Goal: Entertainment & Leisure: Consume media (video, audio)

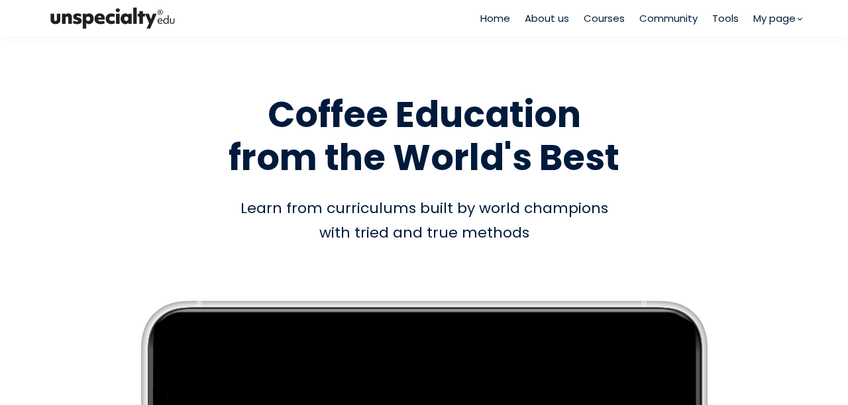
click at [607, 19] on span "Courses" at bounding box center [603, 18] width 41 height 15
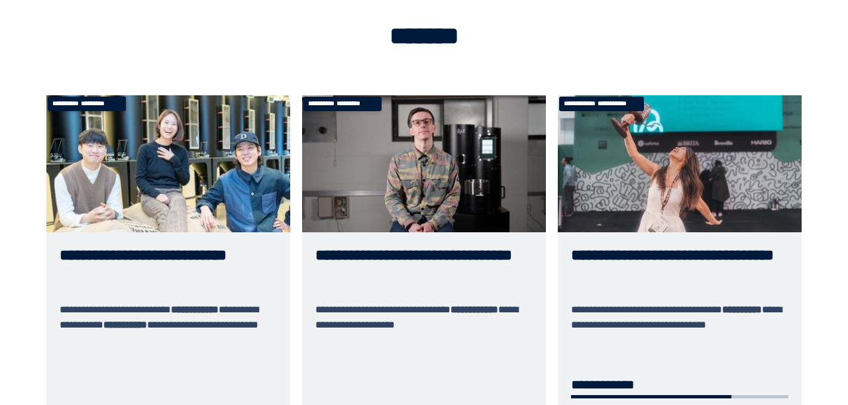
scroll to position [66, 0]
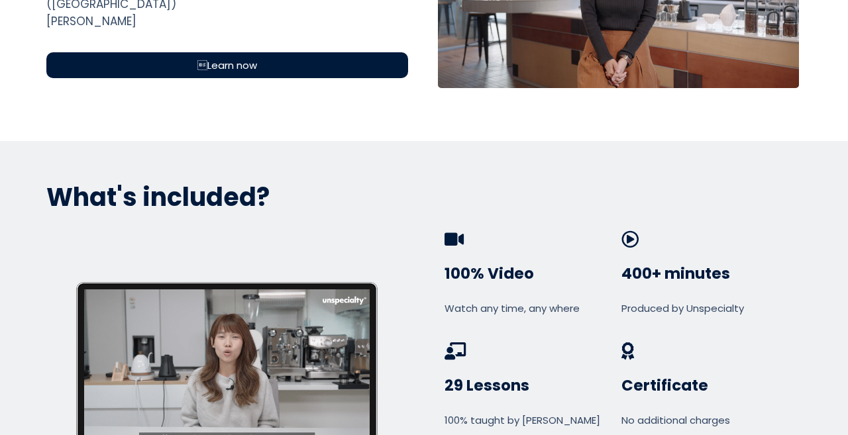
scroll to position [397, 0]
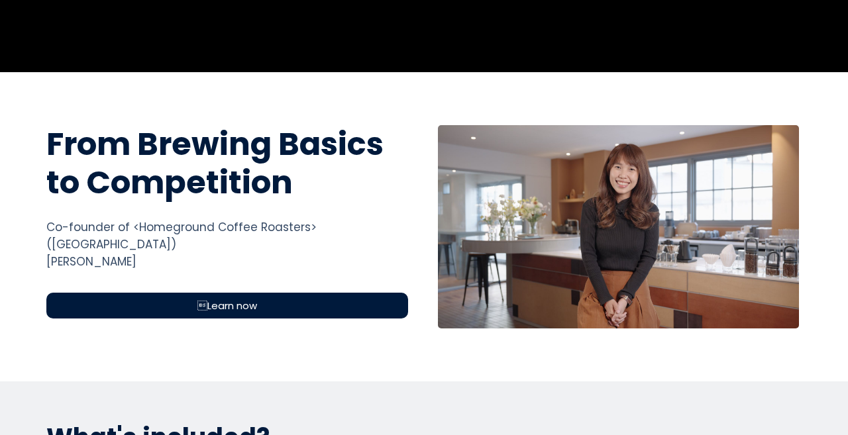
click at [251, 298] on span "Learn now" at bounding box center [227, 305] width 60 height 15
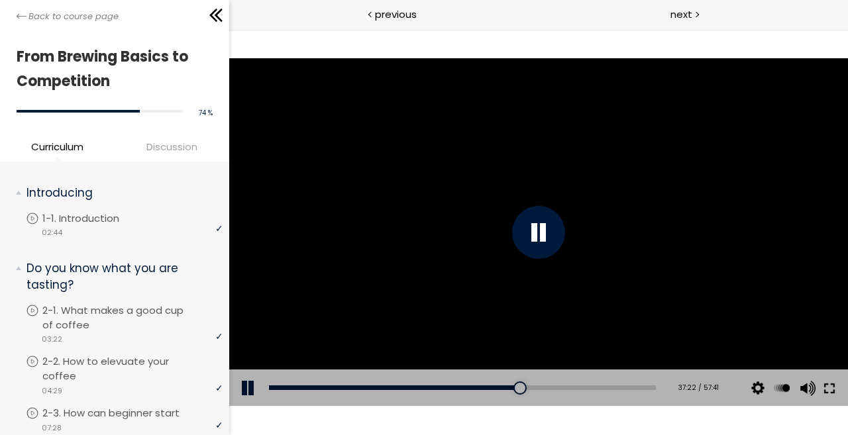
click at [833, 388] on button at bounding box center [829, 388] width 24 height 37
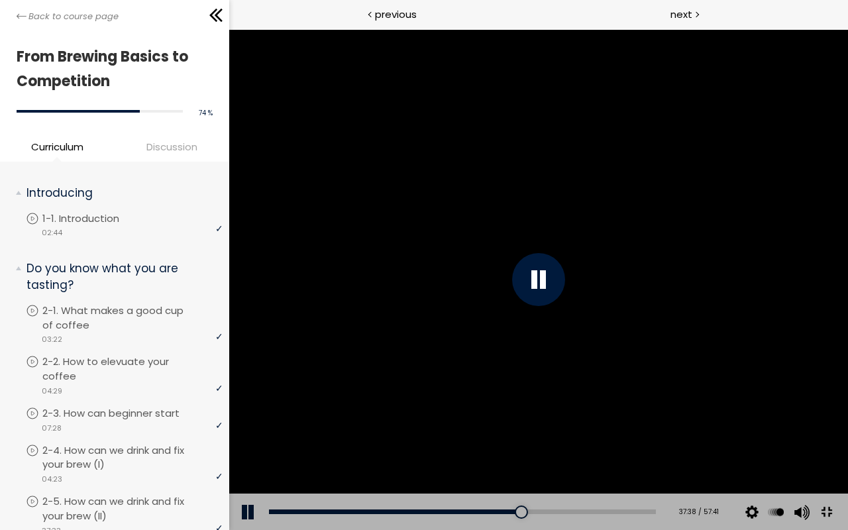
click at [847, 395] on div at bounding box center [537, 279] width 619 height 501
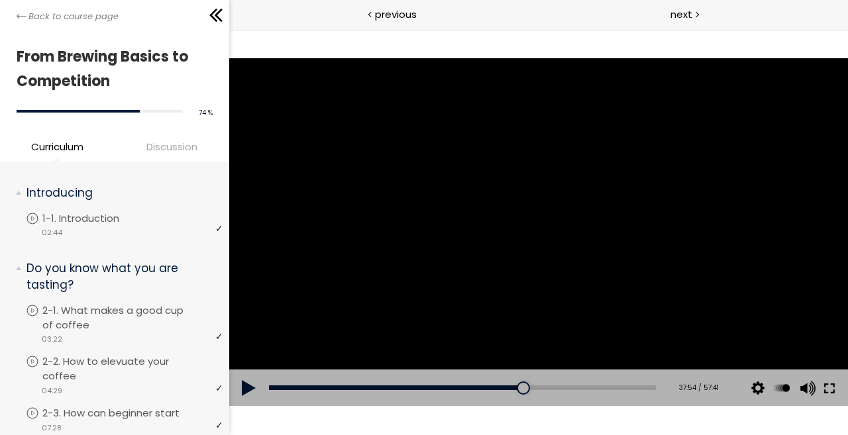
click at [824, 384] on button at bounding box center [829, 388] width 24 height 37
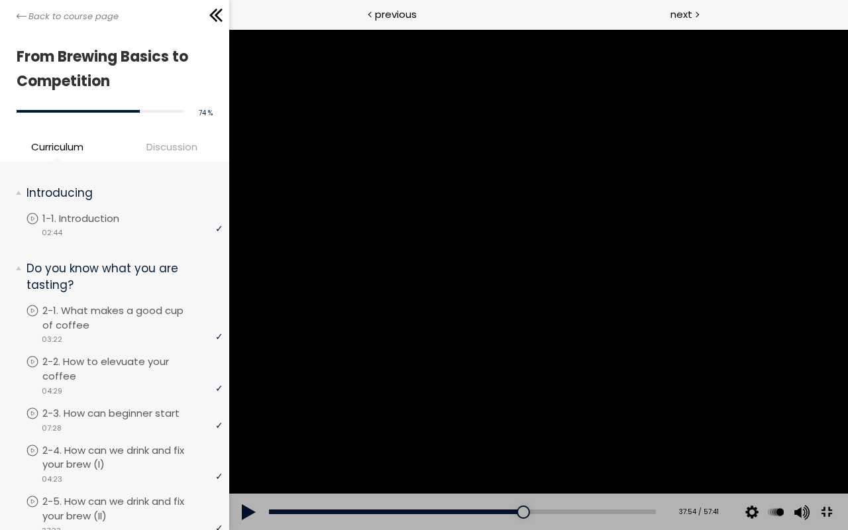
click at [811, 434] on button at bounding box center [826, 512] width 30 height 30
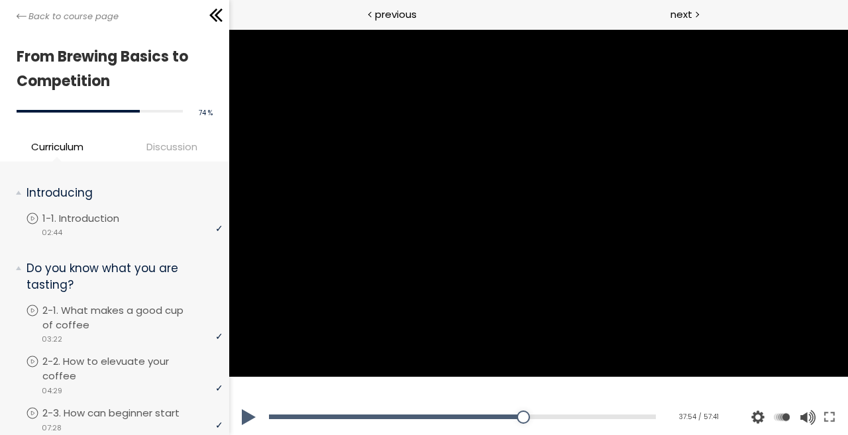
click at [817, 399] on button at bounding box center [829, 417] width 24 height 37
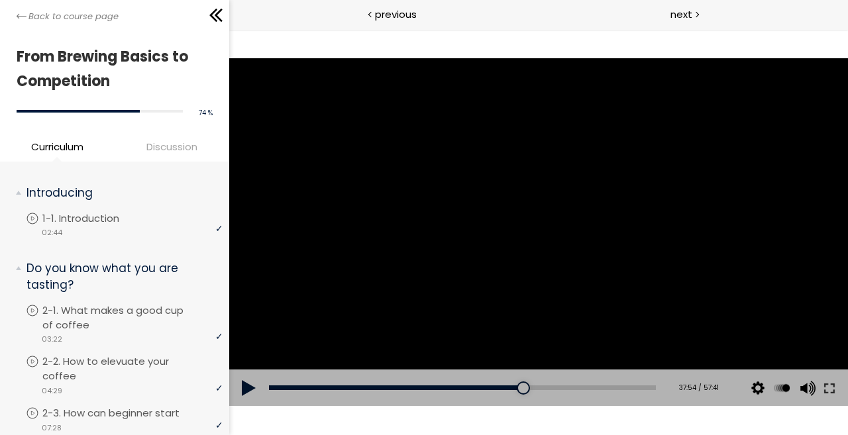
drag, startPoint x: 826, startPoint y: 387, endPoint x: 1054, endPoint y: 485, distance: 248.6
click at [825, 387] on button at bounding box center [829, 388] width 24 height 37
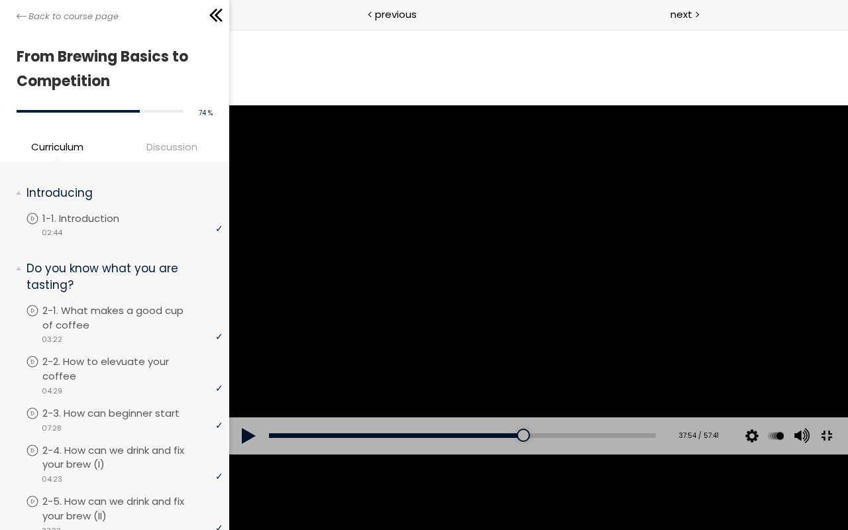
click at [811, 421] on button at bounding box center [826, 436] width 30 height 30
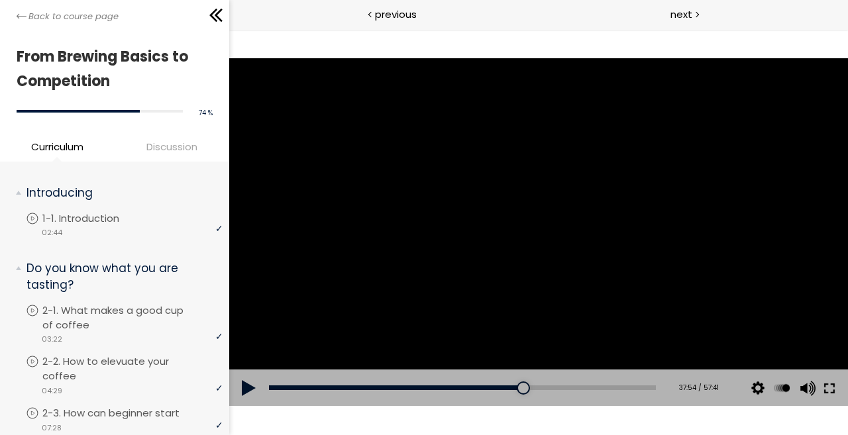
click at [825, 388] on button at bounding box center [829, 388] width 24 height 37
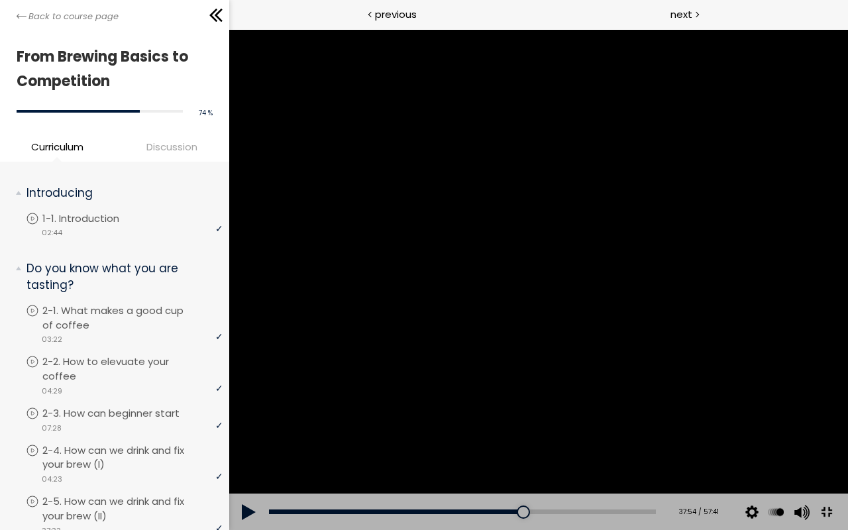
click at [845, 355] on div at bounding box center [537, 279] width 619 height 501
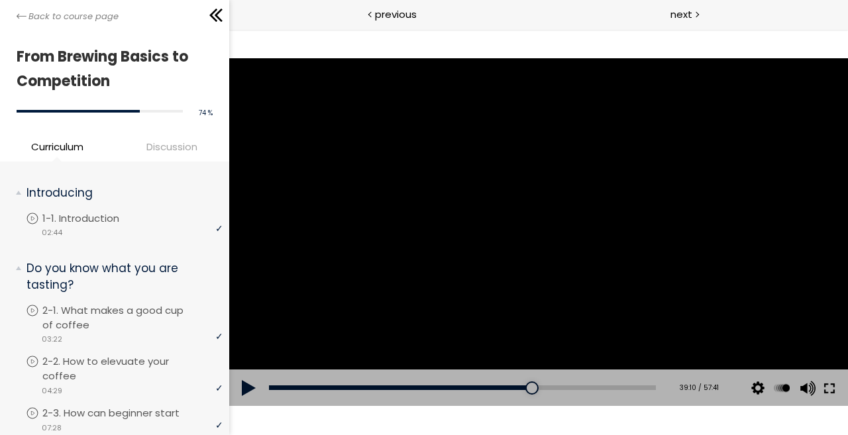
click at [827, 388] on button at bounding box center [829, 388] width 24 height 37
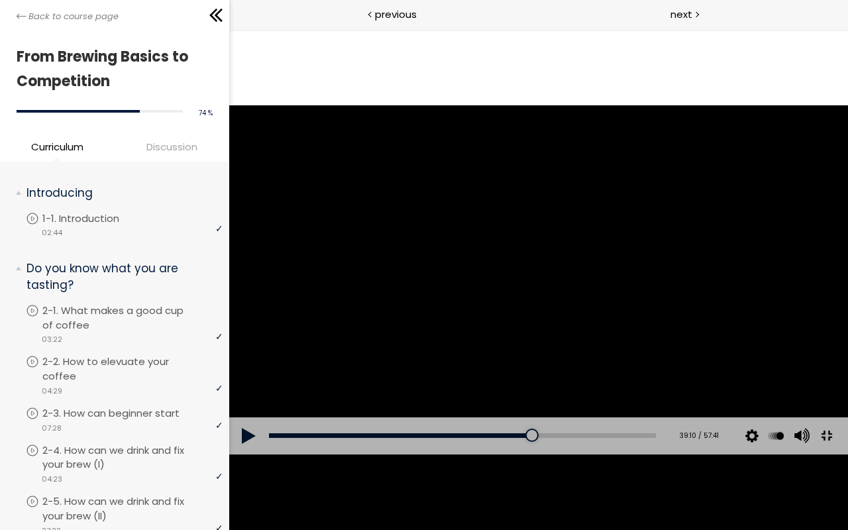
click at [811, 421] on button at bounding box center [826, 436] width 30 height 30
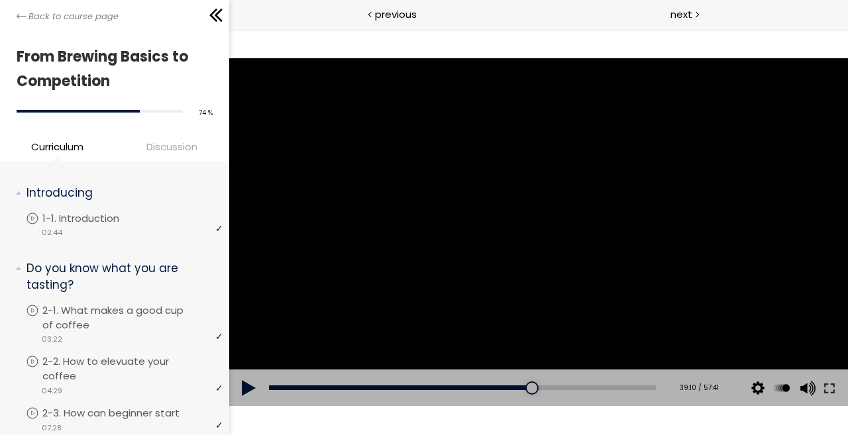
click at [525, 275] on div at bounding box center [537, 232] width 619 height 348
click at [830, 389] on button at bounding box center [829, 388] width 24 height 37
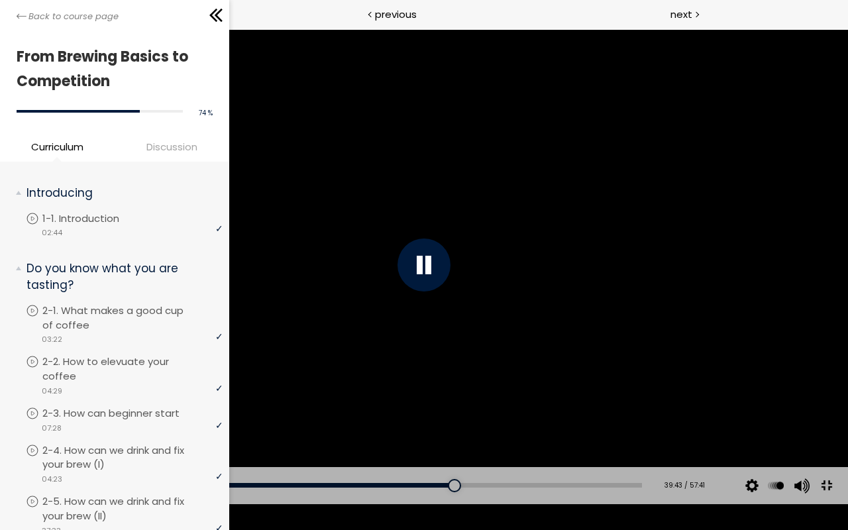
click at [643, 291] on div at bounding box center [424, 264] width 848 height 477
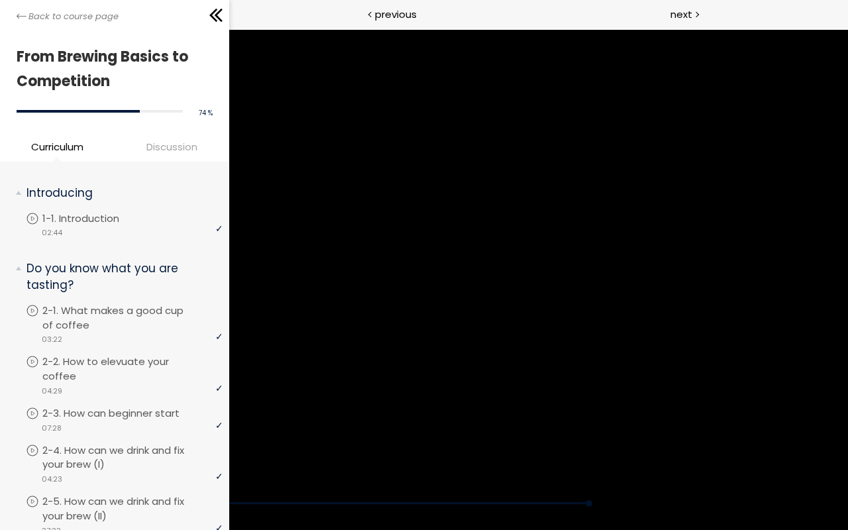
click at [643, 291] on div at bounding box center [424, 264] width 848 height 477
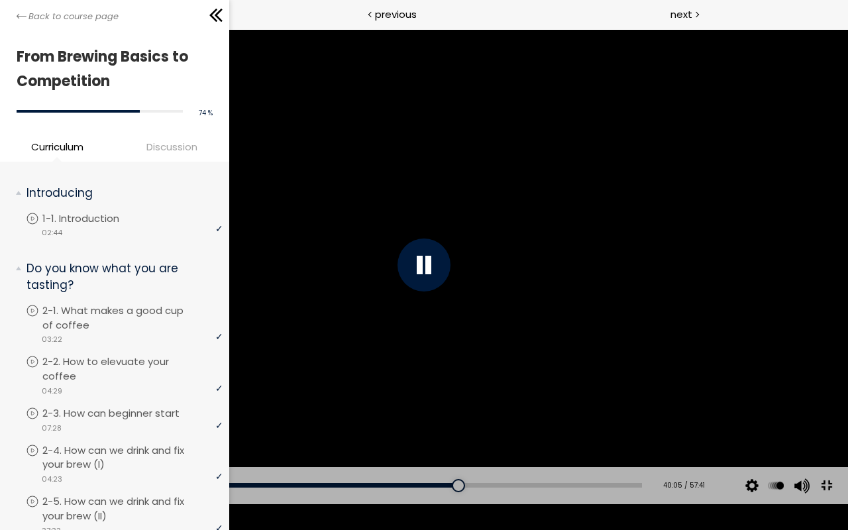
click at [643, 291] on div at bounding box center [424, 264] width 848 height 477
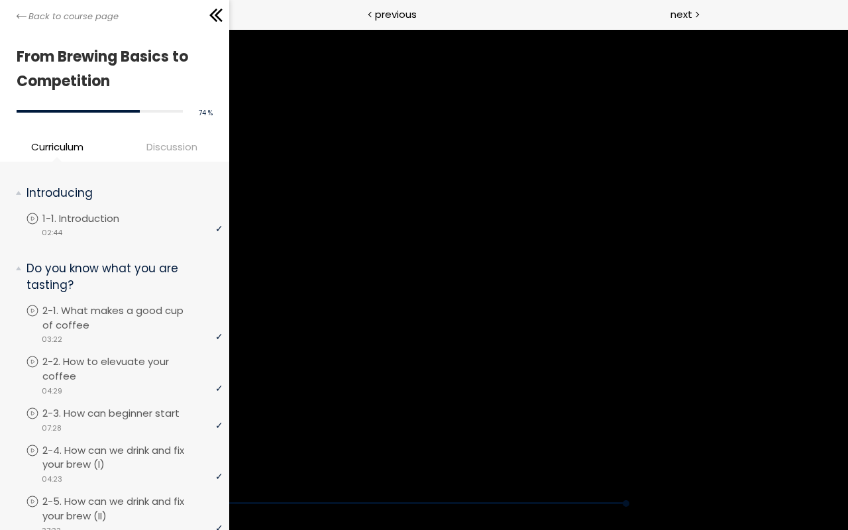
click at [643, 291] on div at bounding box center [424, 264] width 848 height 477
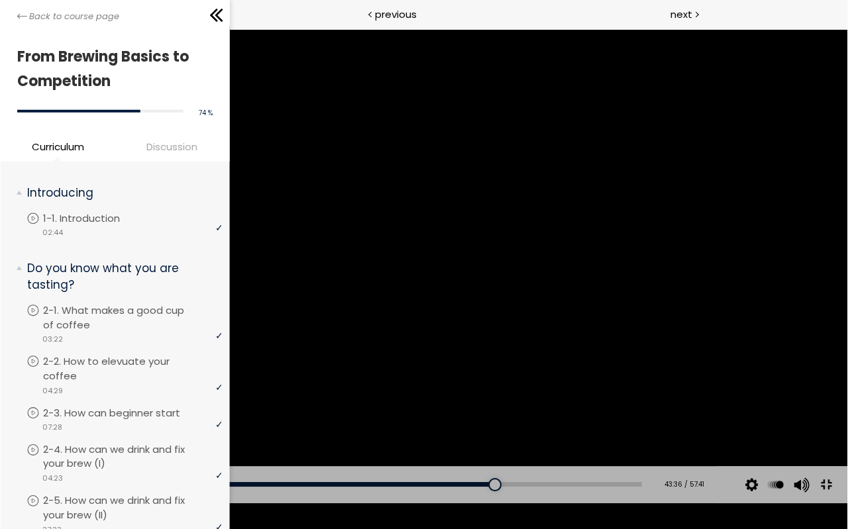
click at [597, 227] on div at bounding box center [424, 264] width 848 height 477
